Goal: Task Accomplishment & Management: Complete application form

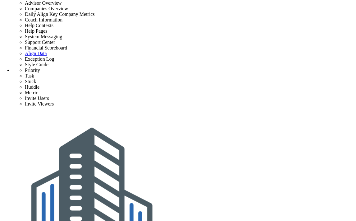
radio input "true"
checkbox input "true"
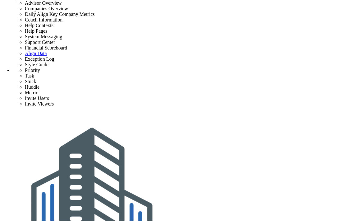
radio input "true"
radio input "false"
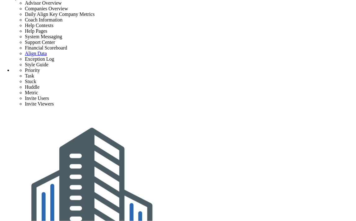
checkbox input "false"
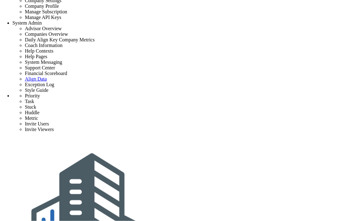
scroll to position [0, 0]
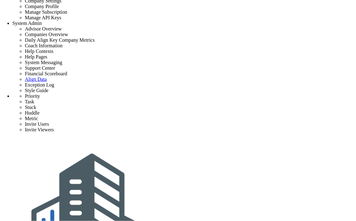
scroll to position [0, 0]
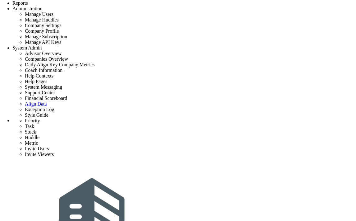
drag, startPoint x: 81, startPoint y: 142, endPoint x: 150, endPoint y: 143, distance: 69.3
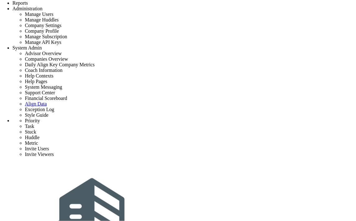
scroll to position [0, 0]
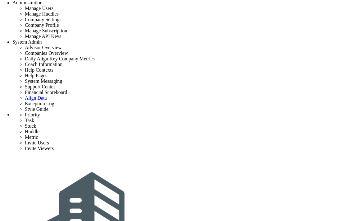
drag, startPoint x: 79, startPoint y: 166, endPoint x: 157, endPoint y: 164, distance: 78.4
drag, startPoint x: 77, startPoint y: 187, endPoint x: 157, endPoint y: 187, distance: 80.2
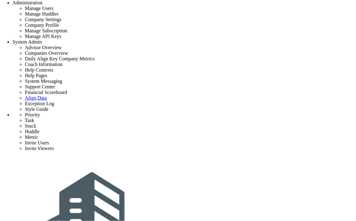
radio input "true"
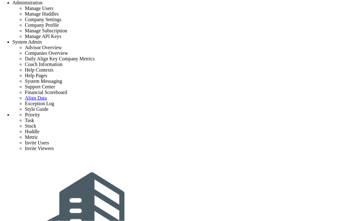
radio input "true"
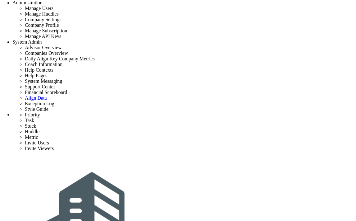
radio input "true"
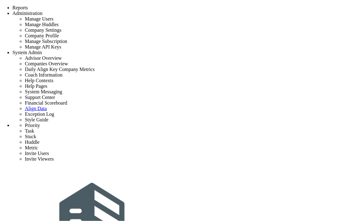
type input "priority 1"
type input "0"
type input "5"
radio input "true"
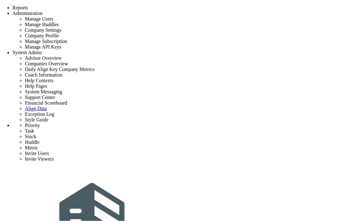
type input "[PERSON_NAME]"
type input "0"
type input "5"
radio input "true"
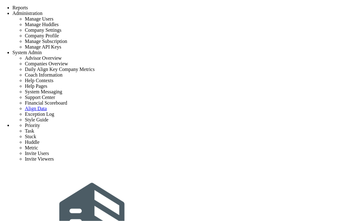
scroll to position [145, 0]
type input "task2"
type input "9/8/2025"
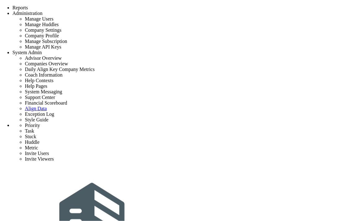
type input "[PERSON_NAME]"
type input "priority 1"
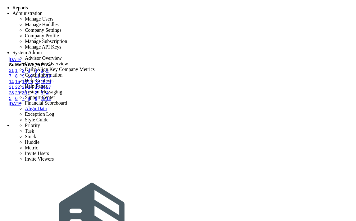
click at [25, 78] on link "9" at bounding box center [23, 75] width 2 height 5
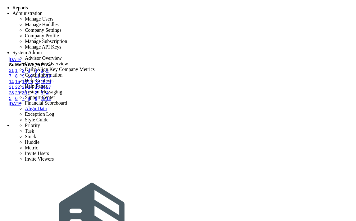
click at [33, 78] on link "10" at bounding box center [30, 75] width 5 height 5
type input "9/10/2025"
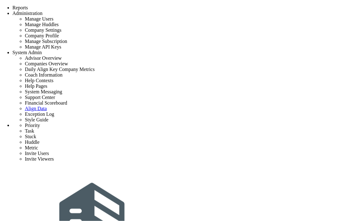
scroll to position [55, 0]
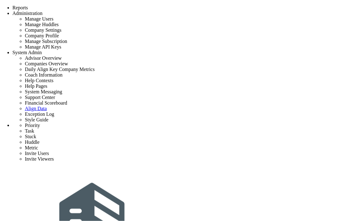
drag, startPoint x: 330, startPoint y: 91, endPoint x: 320, endPoint y: 135, distance: 45.1
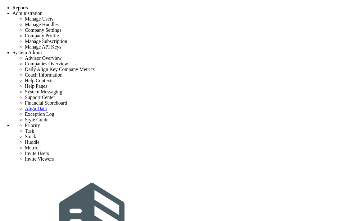
drag, startPoint x: 331, startPoint y: 91, endPoint x: 322, endPoint y: 135, distance: 44.9
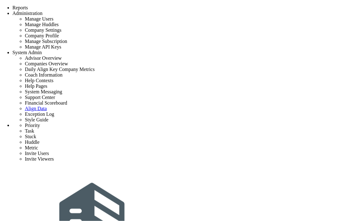
scroll to position [0, 0]
drag, startPoint x: 265, startPoint y: 107, endPoint x: 85, endPoint y: 110, distance: 179.4
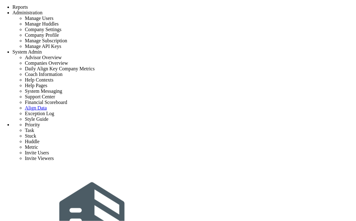
radio input "true"
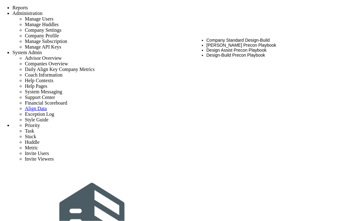
click at [233, 43] on li "[PERSON_NAME] Precon Playbook" at bounding box center [274, 45] width 135 height 5
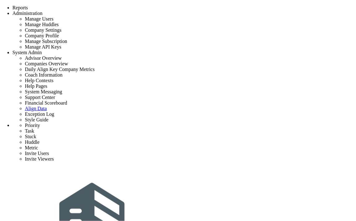
type input "[PERSON_NAME]"
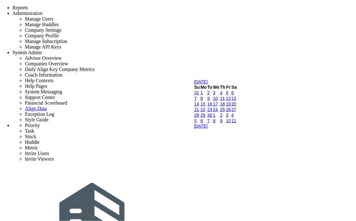
click at [210, 101] on link "9" at bounding box center [209, 98] width 2 height 5
type input "[DATE]"
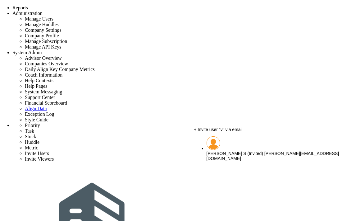
click at [251, 151] on span "[PERSON_NAME][EMAIL_ADDRESS][DOMAIN_NAME]" at bounding box center [273, 156] width 133 height 10
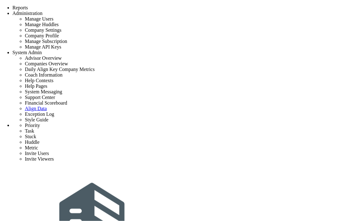
type input "[PERSON_NAME] S (Invited)"
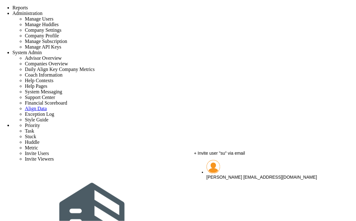
click at [224, 174] on span "[PERSON_NAME]" at bounding box center [225, 176] width 36 height 5
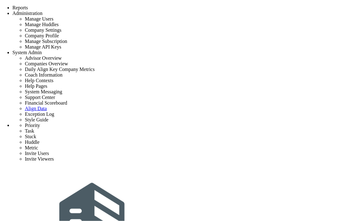
type input "S"
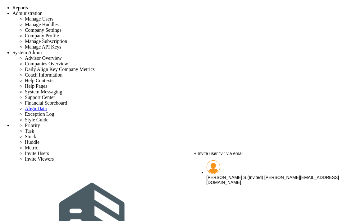
click at [226, 175] on span "[PERSON_NAME] S (Invited)" at bounding box center [235, 177] width 57 height 5
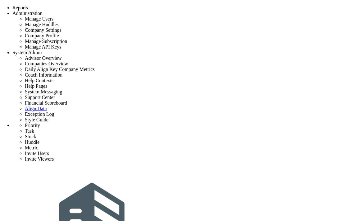
type input "[PERSON_NAME] S (Invited)"
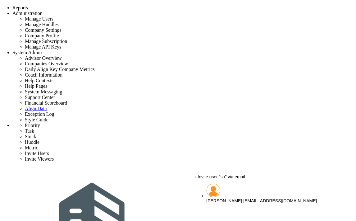
type input "s"
type input "v"
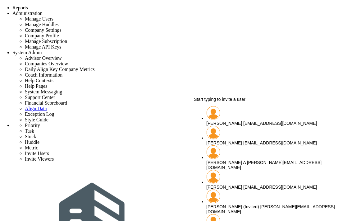
type input "v"
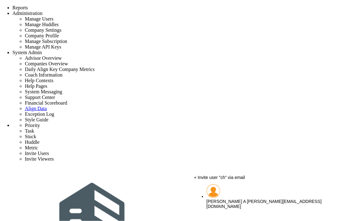
click at [228, 202] on li "chandrika A chandrika@align.com" at bounding box center [274, 196] width 135 height 25
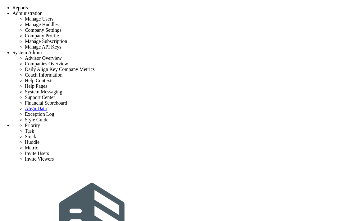
scroll to position [50, 0]
type input "[PERSON_NAME] A"
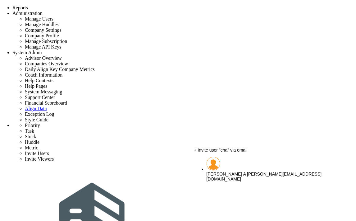
click at [229, 171] on span "[PERSON_NAME] A" at bounding box center [226, 173] width 39 height 5
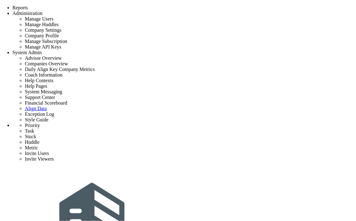
type input "[PERSON_NAME] A"
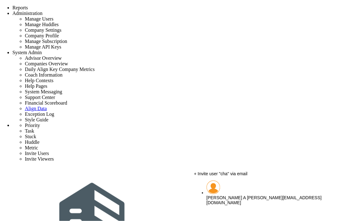
click at [229, 195] on span "[PERSON_NAME] A" at bounding box center [226, 197] width 39 height 5
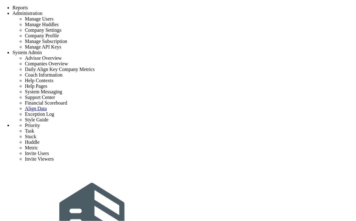
type input "[PERSON_NAME] A"
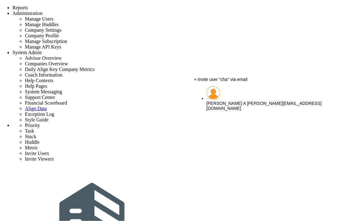
click at [249, 104] on li "chandrika A chandrika@align.com" at bounding box center [274, 98] width 135 height 25
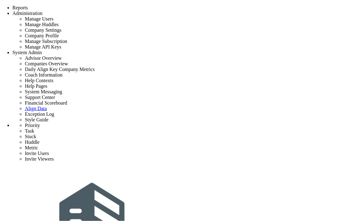
type input "[PERSON_NAME] A"
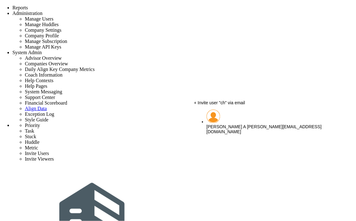
click at [251, 124] on span "[PERSON_NAME][EMAIL_ADDRESS][DOMAIN_NAME]" at bounding box center [264, 129] width 115 height 10
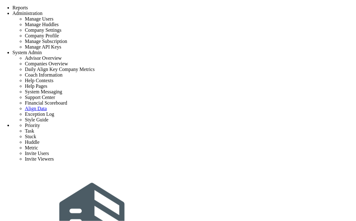
scroll to position [0, 0]
type input "[PERSON_NAME] A"
drag, startPoint x: 159, startPoint y: 162, endPoint x: 75, endPoint y: 172, distance: 84.5
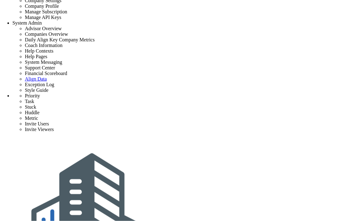
scroll to position [0, 0]
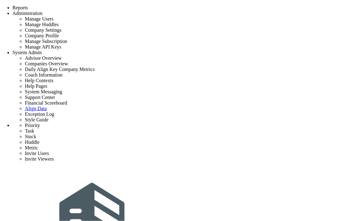
scroll to position [0, 0]
type input "priority 1"
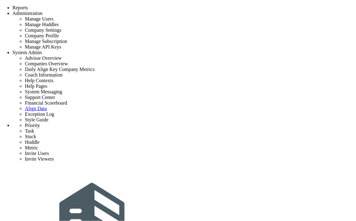
type input "0"
type input "5"
radio input "true"
type input "[PERSON_NAME]"
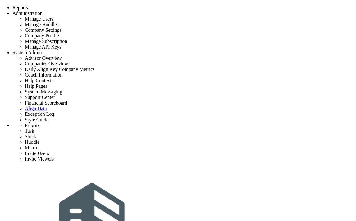
type input "0"
type input "5"
radio input "true"
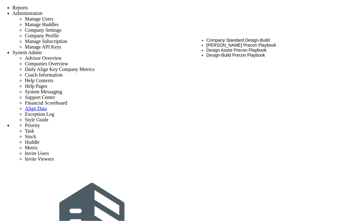
click at [233, 58] on li "Design-Build Precon Playbook" at bounding box center [274, 55] width 135 height 5
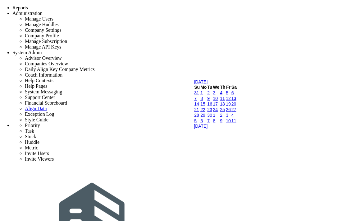
click at [210, 95] on link "2" at bounding box center [209, 92] width 2 height 5
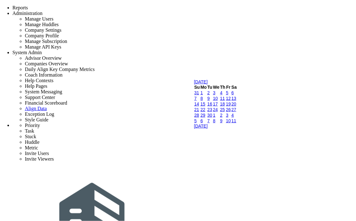
click at [218, 101] on link "10" at bounding box center [215, 98] width 5 height 5
type input "[DATE]"
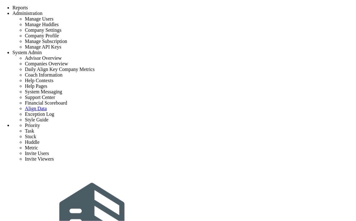
type input "project 2"
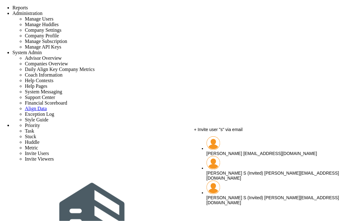
click at [238, 151] on span "[PERSON_NAME]" at bounding box center [225, 153] width 36 height 5
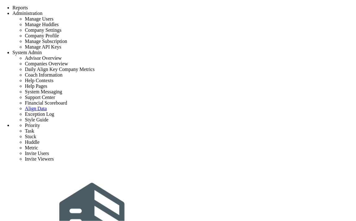
type input "[PERSON_NAME]"
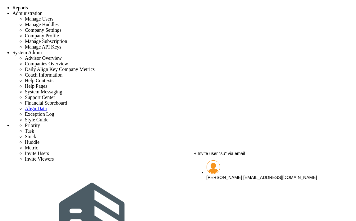
click at [260, 175] on span "[EMAIL_ADDRESS][DOMAIN_NAME]" at bounding box center [281, 177] width 74 height 5
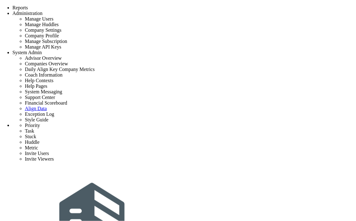
type input "[PERSON_NAME]"
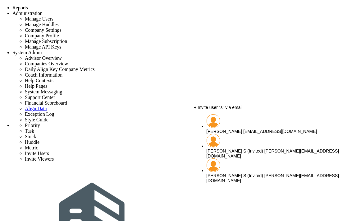
click at [242, 129] on span "[PERSON_NAME]" at bounding box center [225, 131] width 36 height 5
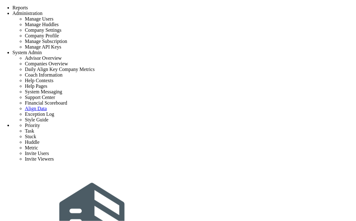
scroll to position [26, 0]
type input "[PERSON_NAME]"
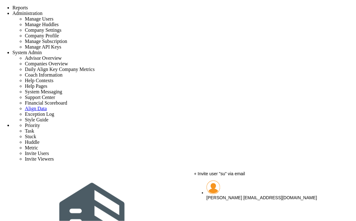
click at [243, 200] on li "[PERSON_NAME] [EMAIL_ADDRESS][DOMAIN_NAME]" at bounding box center [274, 190] width 135 height 20
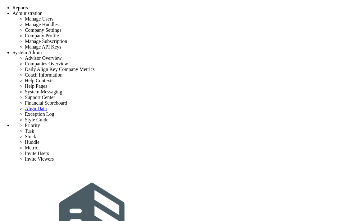
type input "[PERSON_NAME]"
